Goal: Check status: Check status

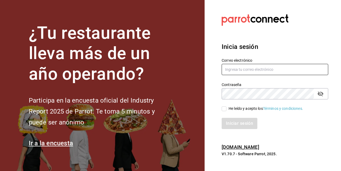
type input "palaxgsada@gmail.com"
click at [224, 107] on input "He leído y acepto los Términos y condiciones." at bounding box center [224, 108] width 5 height 5
checkbox input "true"
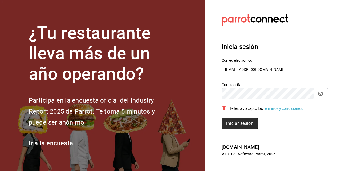
click at [233, 121] on button "Iniciar sesión" at bounding box center [240, 123] width 36 height 11
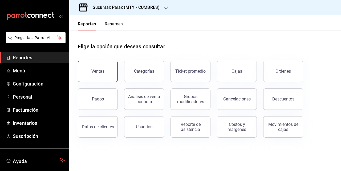
click at [106, 75] on button "Ventas" at bounding box center [98, 71] width 40 height 21
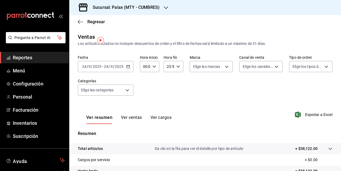
click at [164, 7] on icon "button" at bounding box center [166, 8] width 4 height 4
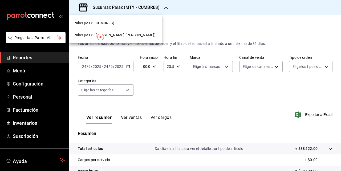
click at [114, 33] on span "Palax (MTY - [PERSON_NAME] [PERSON_NAME])" at bounding box center [115, 35] width 82 height 6
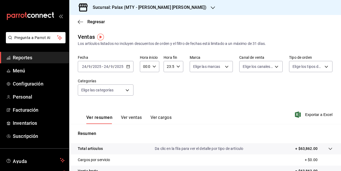
click at [153, 67] on icon "button" at bounding box center [155, 67] width 4 height 4
click at [144, 88] on span "07" at bounding box center [144, 89] width 1 height 4
type input "07:00"
click at [181, 80] on div at bounding box center [170, 85] width 341 height 171
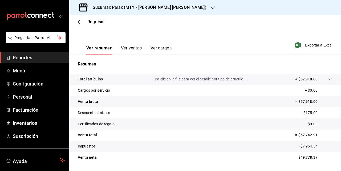
scroll to position [80, 0]
